Goal: Find specific page/section: Find specific page/section

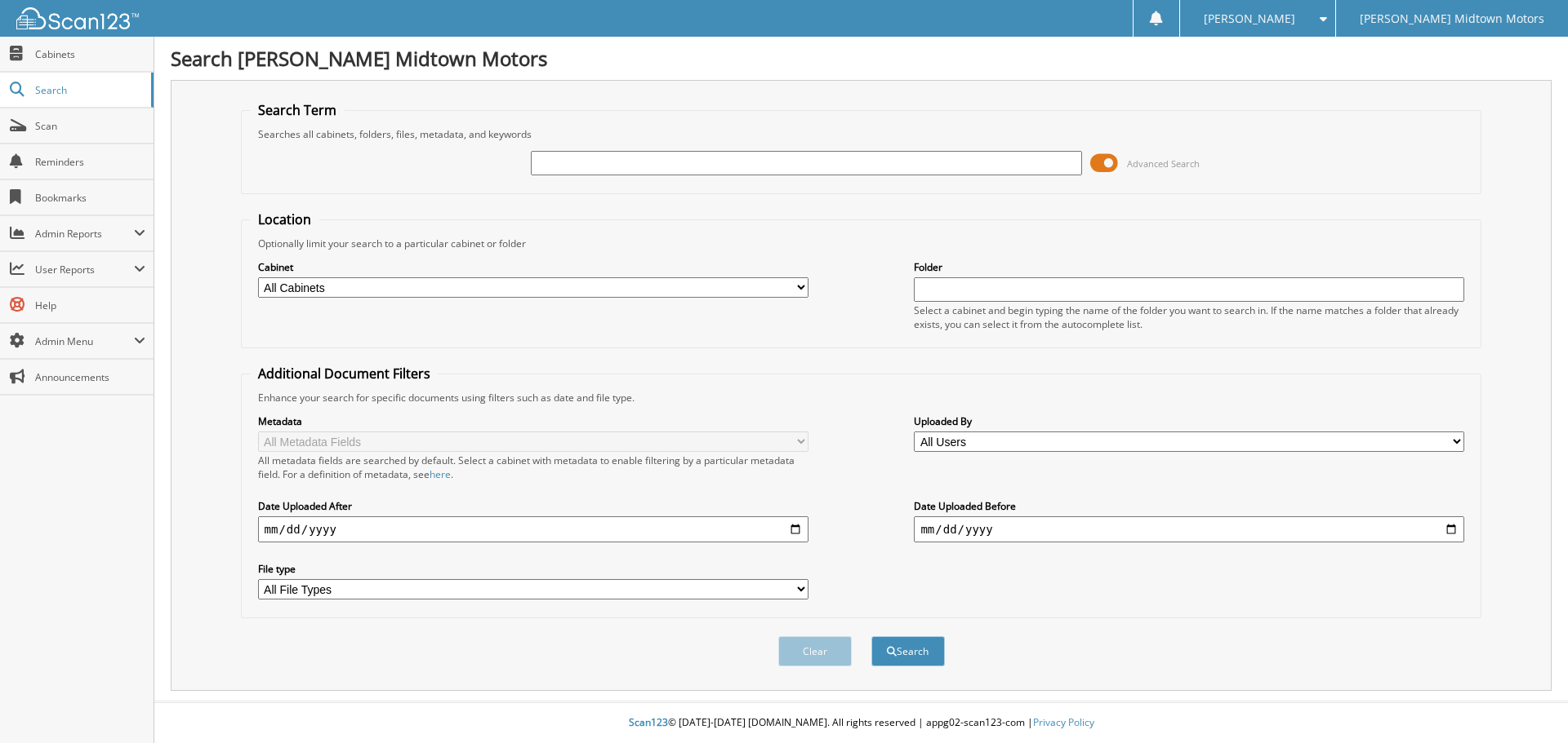
click at [742, 156] on input "text" at bounding box center [805, 163] width 550 height 25
type input "O700"
click at [871, 636] on button "Search" at bounding box center [907, 652] width 73 height 30
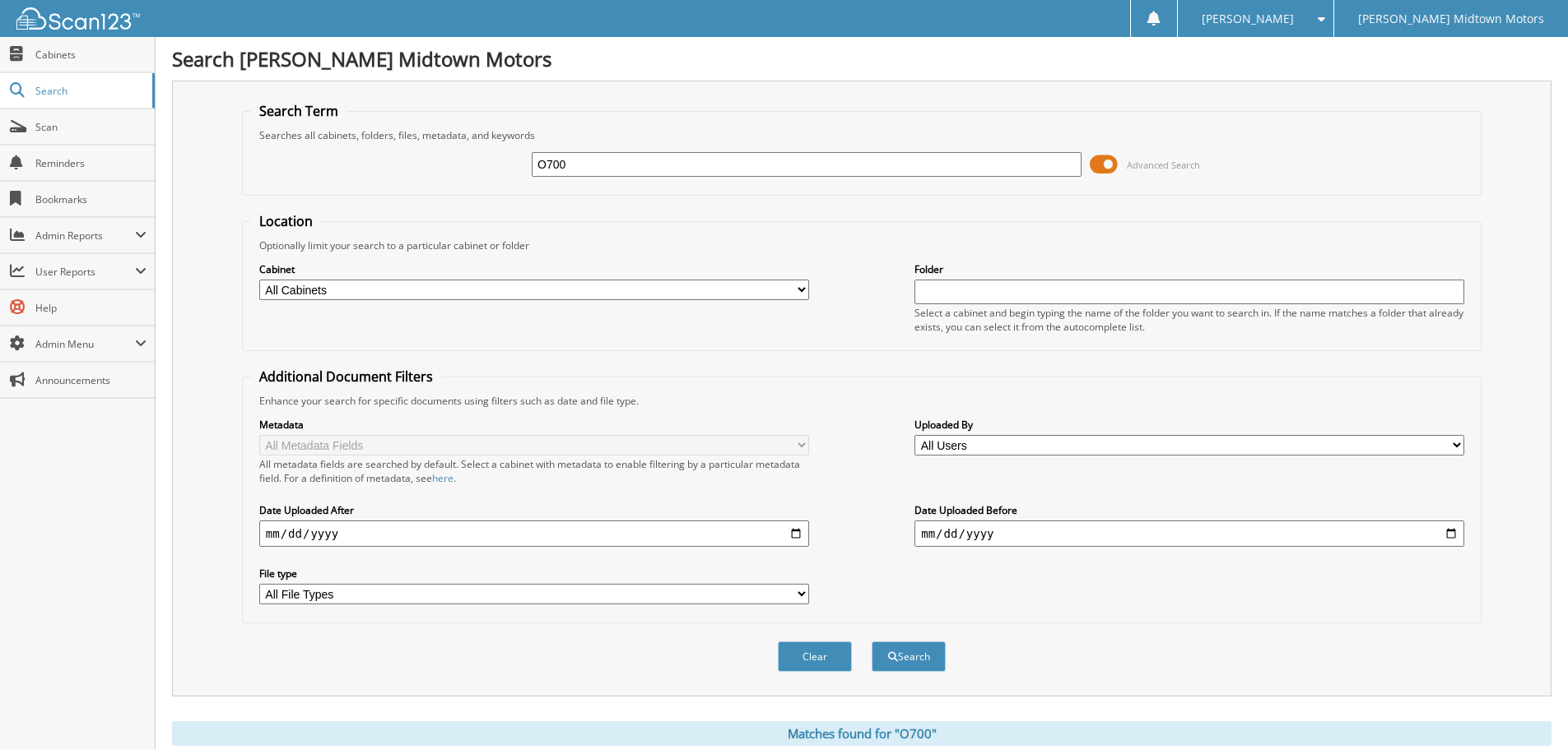
click at [638, 160] on input "O700" at bounding box center [806, 164] width 550 height 25
type input "O"
type input "P7678"
click at [871, 641] on button "Search" at bounding box center [908, 657] width 74 height 31
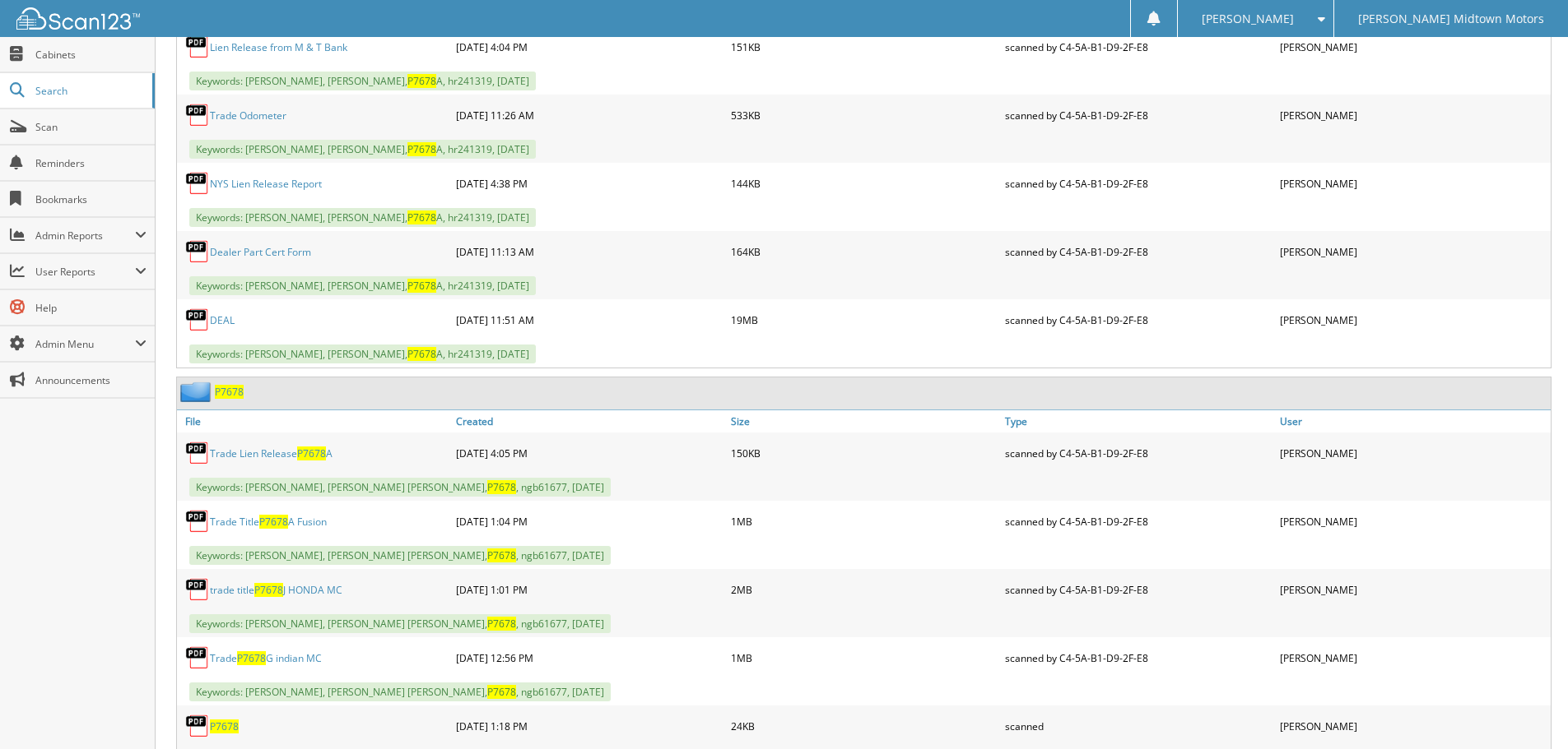
scroll to position [1031, 0]
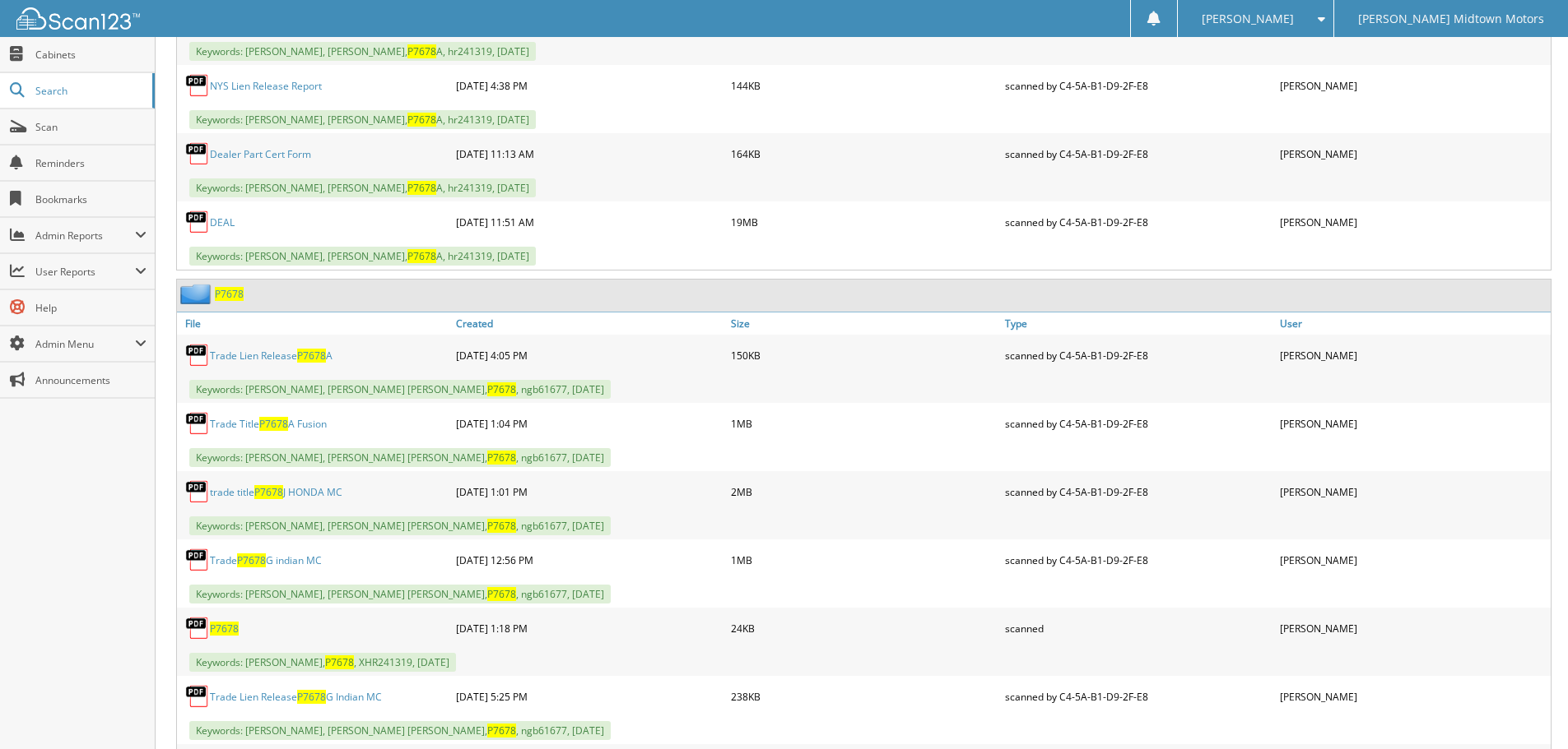
click at [228, 300] on span "P7678" at bounding box center [230, 294] width 29 height 14
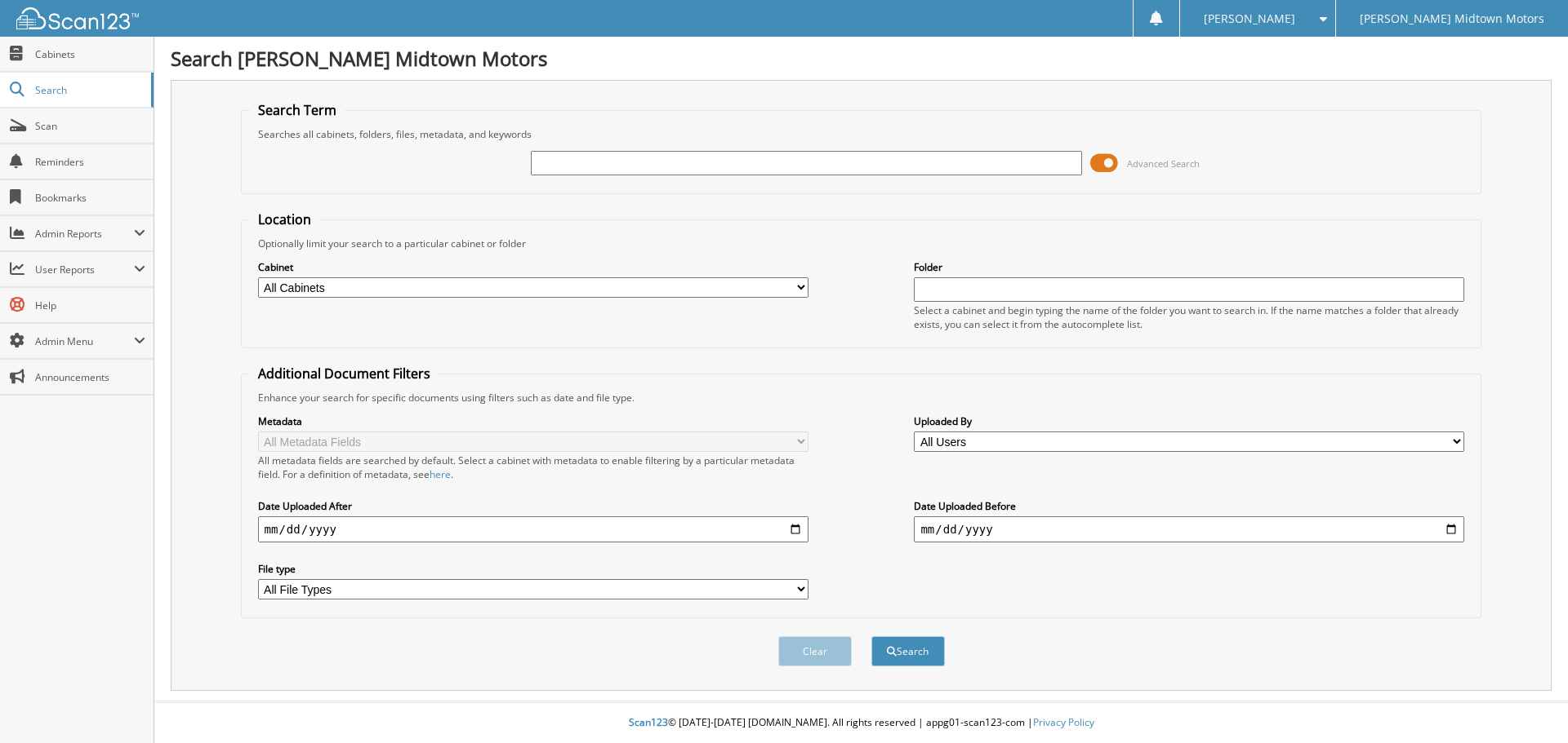
click at [702, 165] on input "text" at bounding box center [805, 163] width 550 height 25
type input "[PERSON_NAME] mobility"
click at [871, 636] on button "Search" at bounding box center [907, 652] width 73 height 30
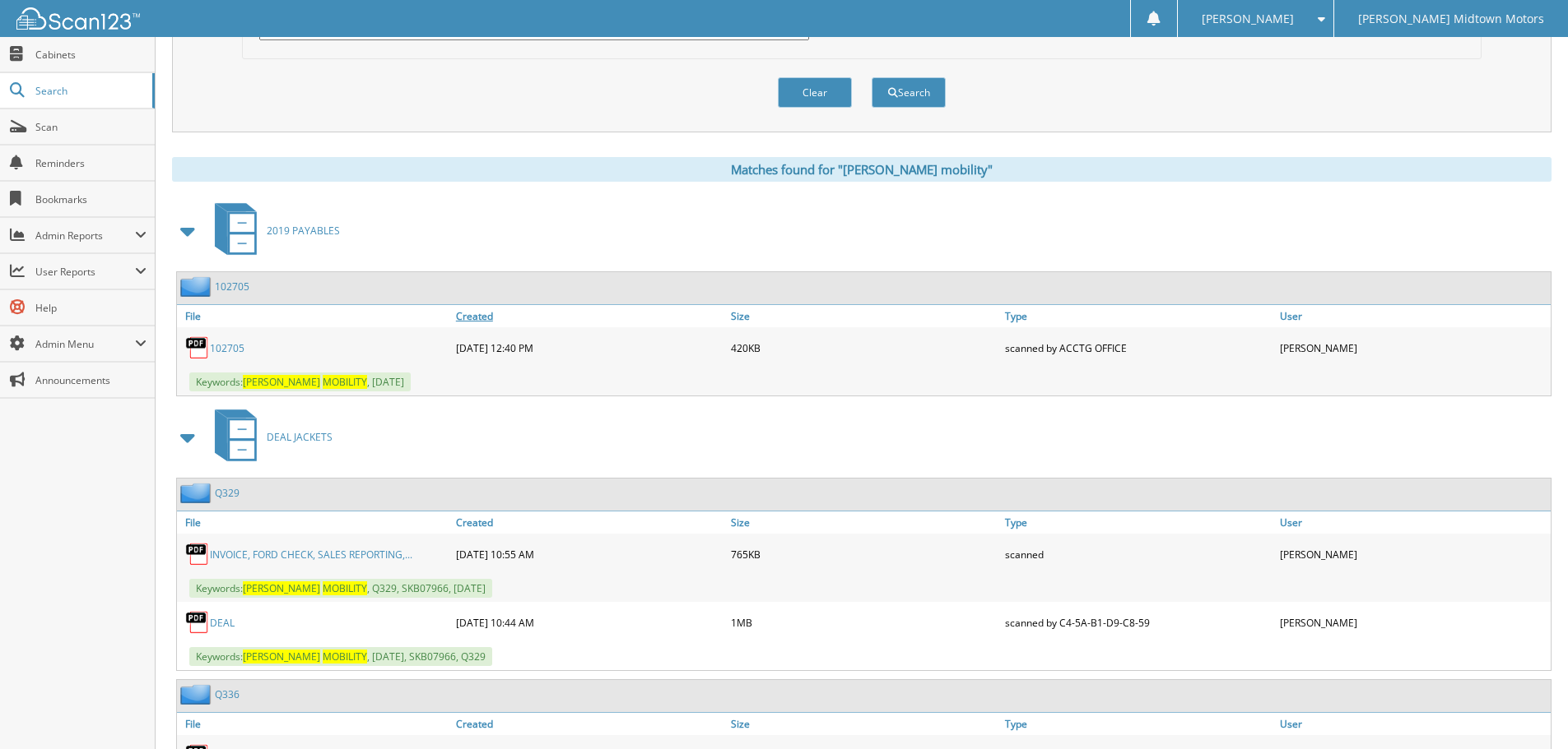
scroll to position [576, 0]
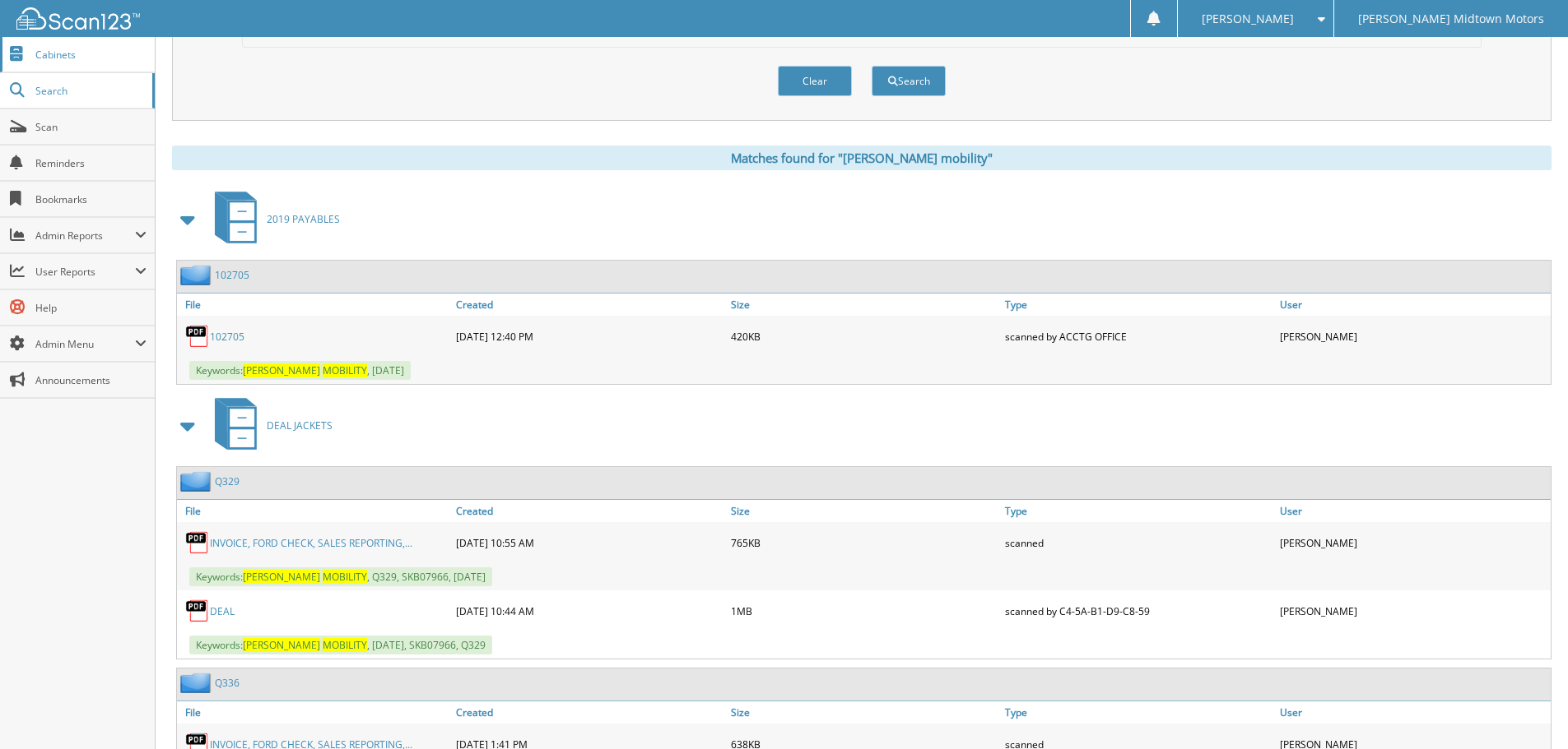
click at [68, 55] on span "Cabinets" at bounding box center [91, 55] width 111 height 14
